Goal: Register for event/course

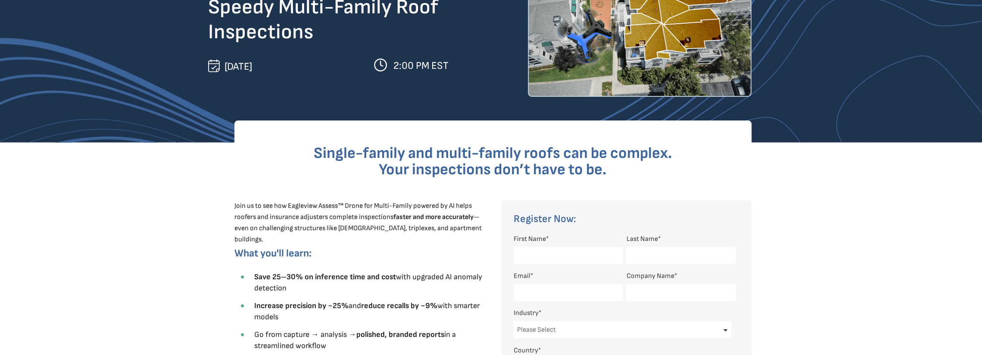
scroll to position [258, 0]
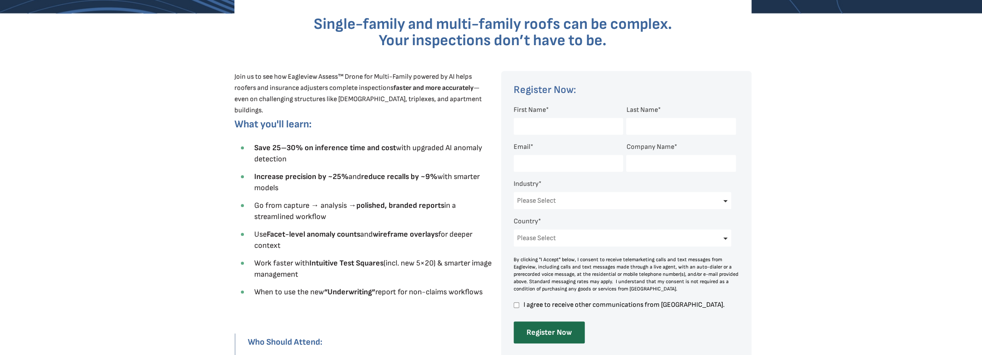
click at [546, 126] on input "First Name *" at bounding box center [568, 126] width 109 height 17
type input "[PERSON_NAME]"
type input "[PERSON_NAME][EMAIL_ADDRESS][DOMAIN_NAME]"
type input "original roofing"
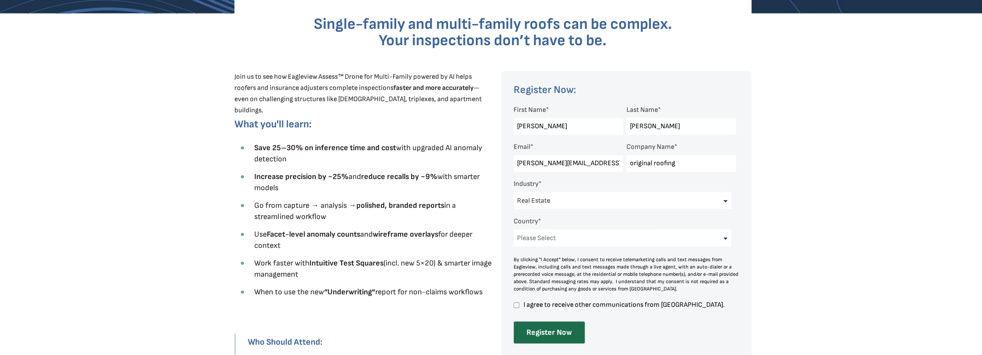
click at [570, 204] on select "Please Select Architects & Engineering Construction Electric/Gas Utilities Gove…" at bounding box center [623, 200] width 218 height 17
select select "Construction"
click at [514, 193] on select "Please Select Architects & Engineering Construction Electric/Gas Utilities Gove…" at bounding box center [623, 200] width 218 height 17
click at [561, 240] on select "Please Select [GEOGRAPHIC_DATA] [GEOGRAPHIC_DATA] [GEOGRAPHIC_DATA] [GEOGRAPHIC…" at bounding box center [623, 238] width 218 height 17
select select "[GEOGRAPHIC_DATA]"
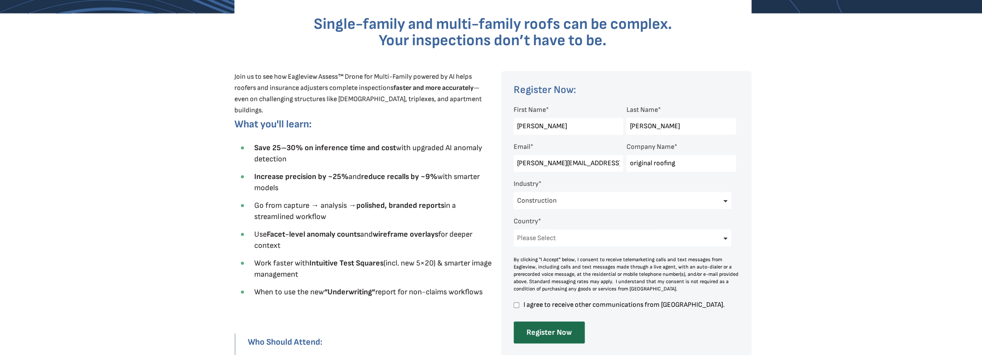
click at [514, 231] on select "Please Select [GEOGRAPHIC_DATA] [GEOGRAPHIC_DATA] [GEOGRAPHIC_DATA] [GEOGRAPHIC…" at bounding box center [623, 238] width 218 height 17
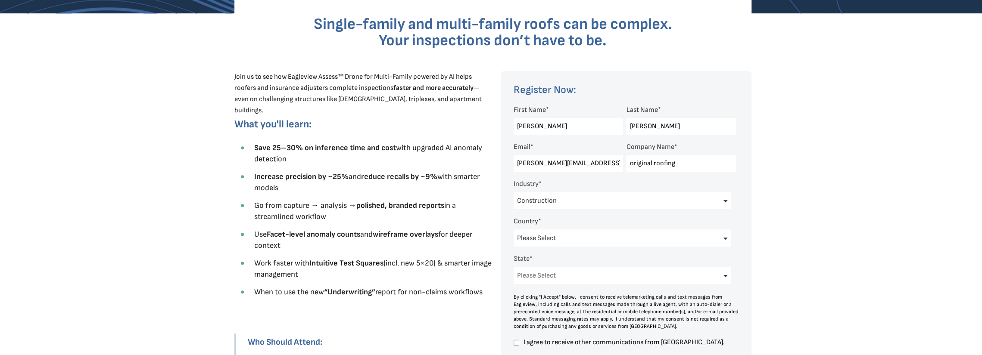
scroll to position [0, 0]
click at [539, 342] on span "I agree to receive other communications from [GEOGRAPHIC_DATA]." at bounding box center [629, 342] width 214 height 7
click at [519, 342] on input "I agree to receive other communications from [GEOGRAPHIC_DATA]." at bounding box center [517, 343] width 6 height 8
checkbox input "true"
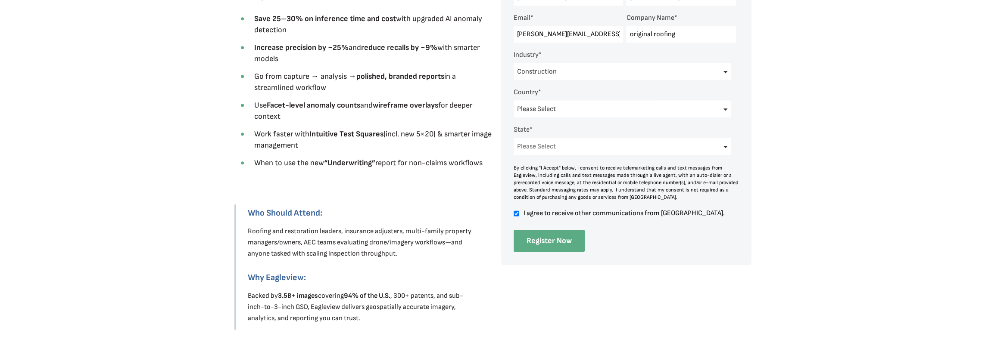
click at [536, 243] on input "Register Now" at bounding box center [549, 241] width 71 height 22
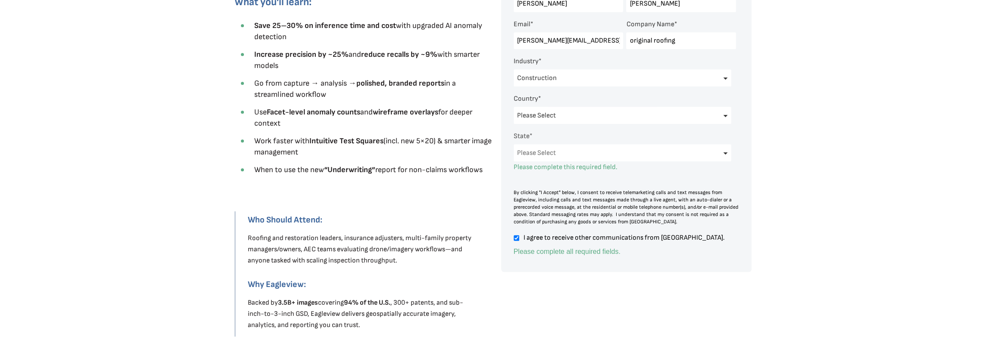
scroll to position [302, 0]
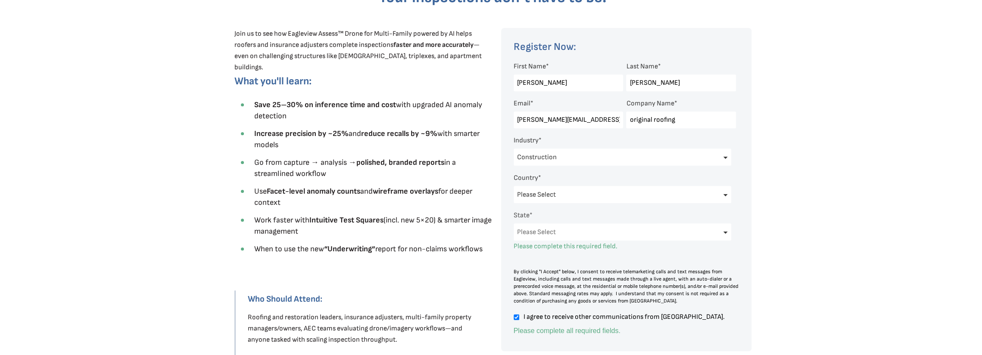
click at [537, 231] on select "Please Select [US_STATE] [US_STATE] [GEOGRAPHIC_DATA] [US_STATE] [US_STATE] [GE…" at bounding box center [623, 232] width 218 height 17
click at [514, 225] on select "Please Select [US_STATE] [US_STATE] [GEOGRAPHIC_DATA] [US_STATE] [US_STATE] [GE…" at bounding box center [623, 232] width 218 height 17
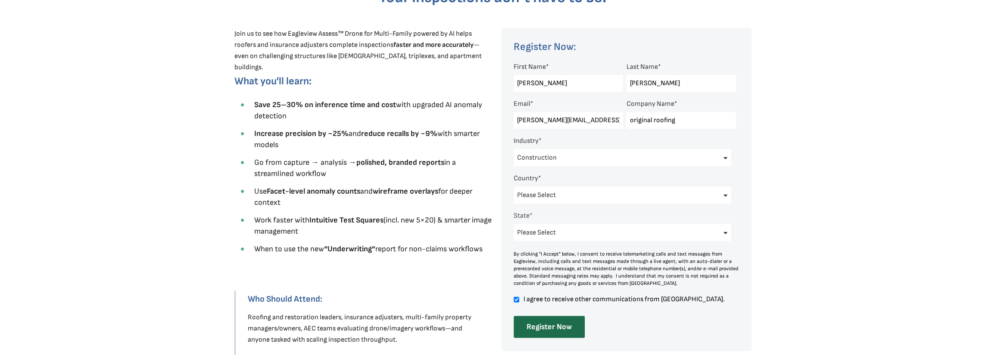
click at [549, 68] on div "First Name * [PERSON_NAME]" at bounding box center [567, 79] width 106 height 33
click at [544, 227] on select "Please Select [US_STATE] [US_STATE] [GEOGRAPHIC_DATA] [US_STATE] [US_STATE] [GE…" at bounding box center [623, 232] width 218 height 17
select select "[US_STATE]"
click at [514, 225] on select "Please Select [US_STATE] [US_STATE] [GEOGRAPHIC_DATA] [US_STATE] [US_STATE] [GE…" at bounding box center [623, 232] width 218 height 17
click at [546, 323] on input "Register Now" at bounding box center [549, 327] width 71 height 22
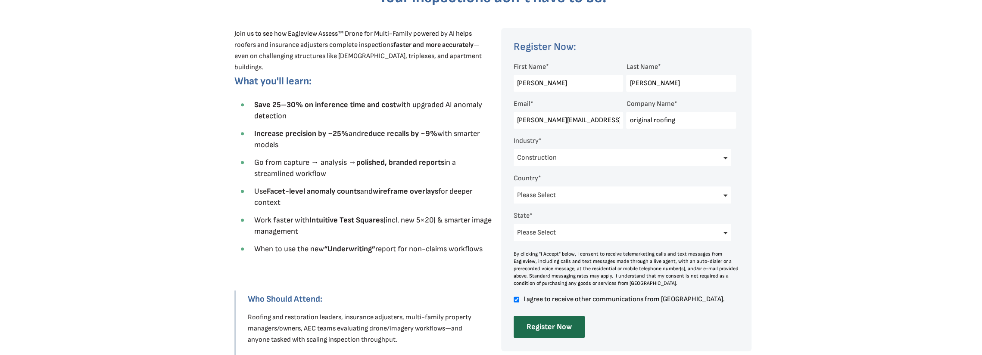
scroll to position [0, 0]
